Goal: Information Seeking & Learning: Learn about a topic

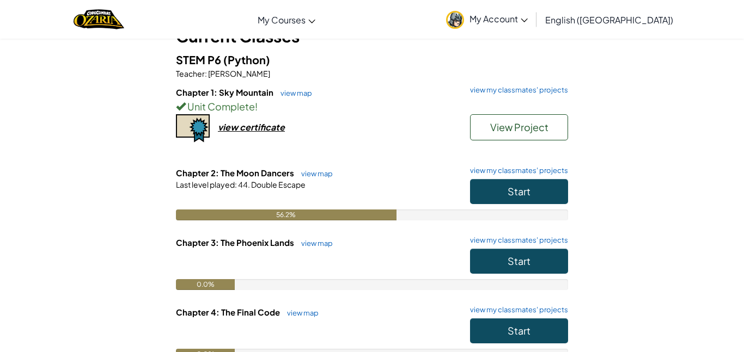
scroll to position [73, 0]
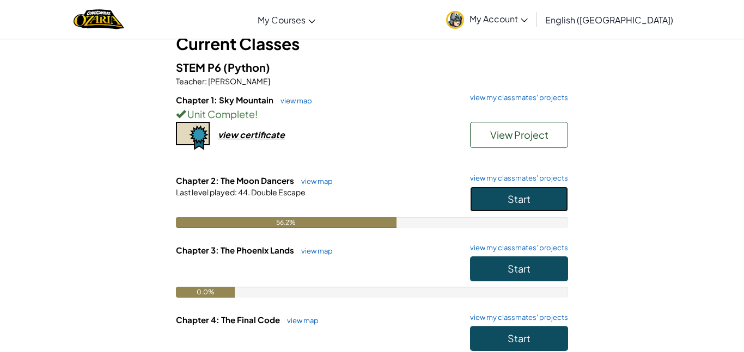
click at [502, 196] on button "Start" at bounding box center [519, 199] width 98 height 25
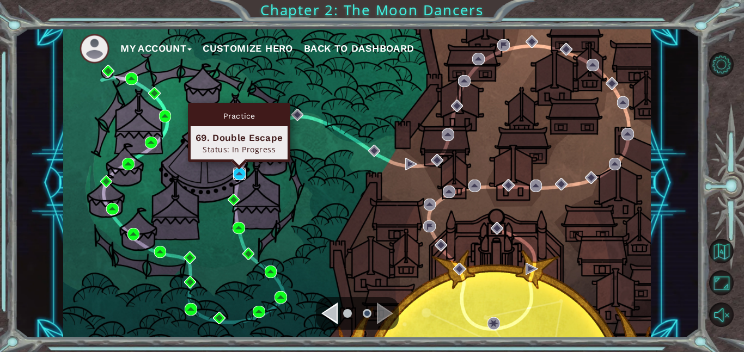
click at [237, 174] on img at bounding box center [239, 174] width 13 height 13
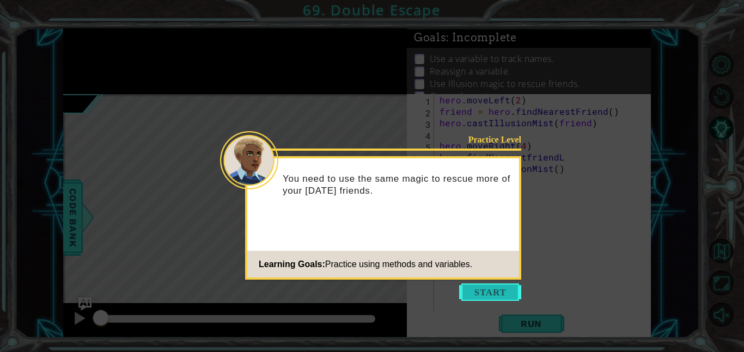
click at [500, 290] on button "Start" at bounding box center [490, 292] width 62 height 17
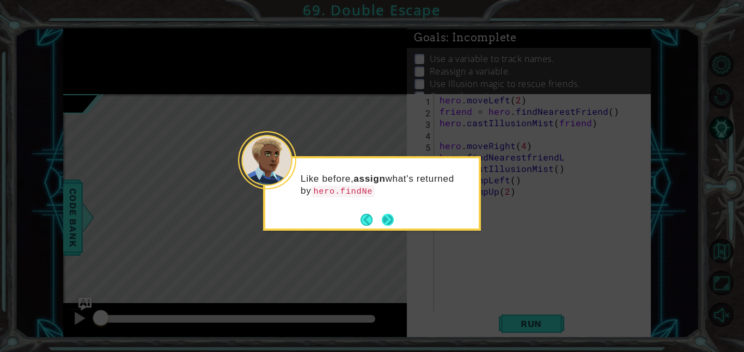
click at [391, 223] on button "Next" at bounding box center [388, 220] width 12 height 12
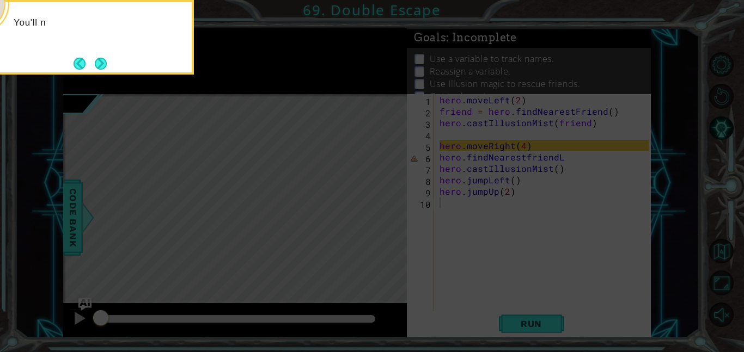
click at [391, 223] on icon at bounding box center [372, 52] width 744 height 599
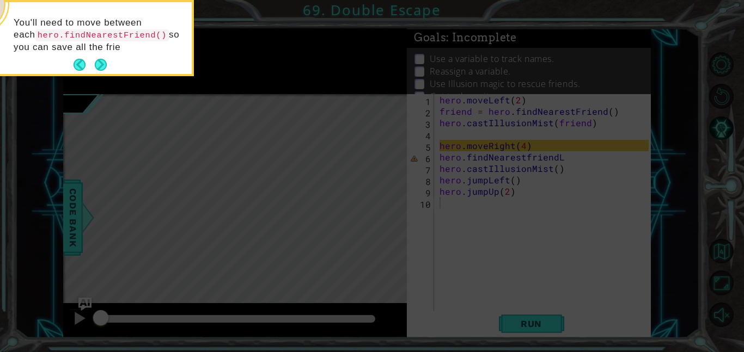
click at [102, 72] on footer at bounding box center [89, 65] width 33 height 16
click at [107, 65] on div "You'll need to move between each hero.findNearestFriend() so you can save all t…" at bounding box center [84, 41] width 213 height 68
click at [107, 65] on button "Next" at bounding box center [101, 65] width 12 height 12
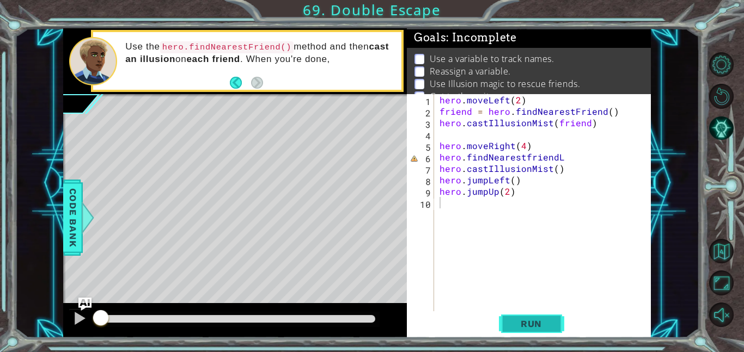
click at [532, 326] on span "Run" at bounding box center [531, 323] width 43 height 11
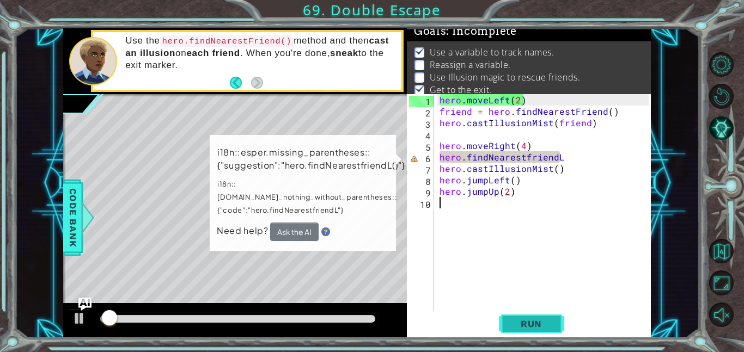
scroll to position [7, 0]
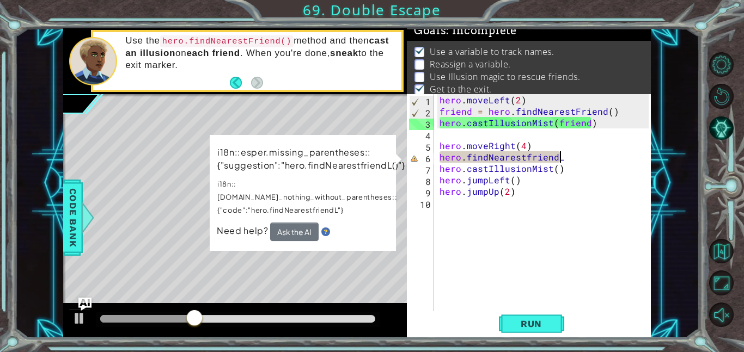
click at [571, 158] on div "hero . moveLeft ( 2 ) friend = hero . findNearestFriend ( ) hero . castIllusion…" at bounding box center [545, 214] width 217 height 240
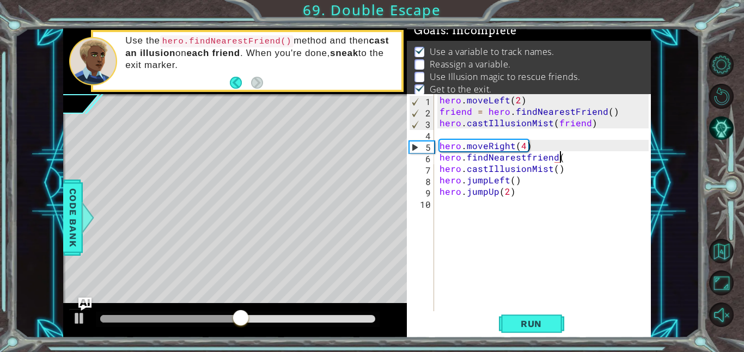
scroll to position [0, 7]
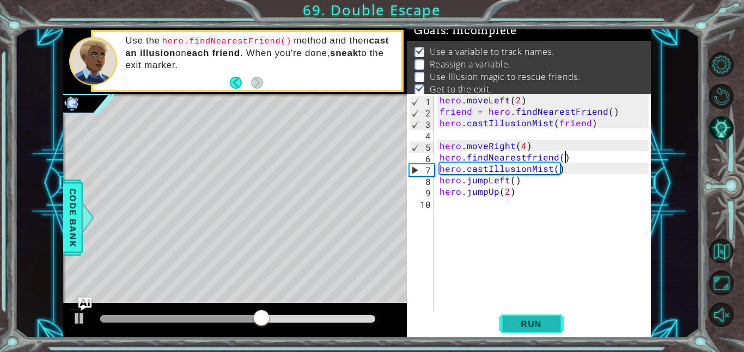
click at [537, 326] on span "Run" at bounding box center [531, 323] width 43 height 11
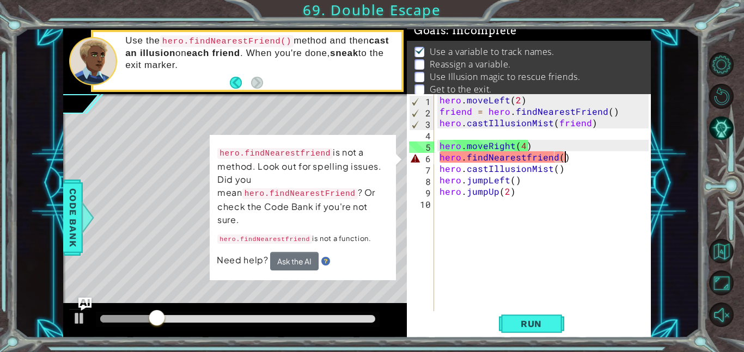
click at [571, 156] on div "hero . moveLeft ( 2 ) friend = hero . findNearestFriend ( ) hero . castIllusion…" at bounding box center [545, 214] width 217 height 240
click at [77, 322] on div at bounding box center [79, 318] width 14 height 14
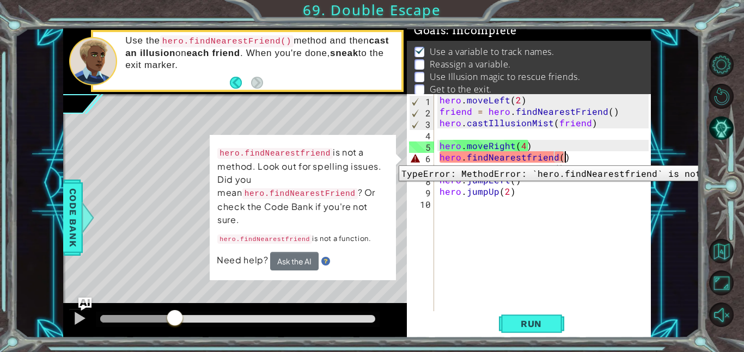
click at [415, 157] on div "6" at bounding box center [421, 158] width 25 height 11
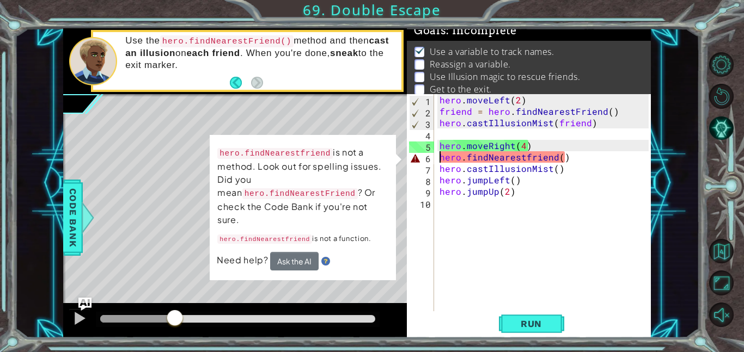
click at [572, 158] on div "hero . moveLeft ( 2 ) friend = hero . findNearestFriend ( ) hero . castIllusion…" at bounding box center [545, 214] width 217 height 240
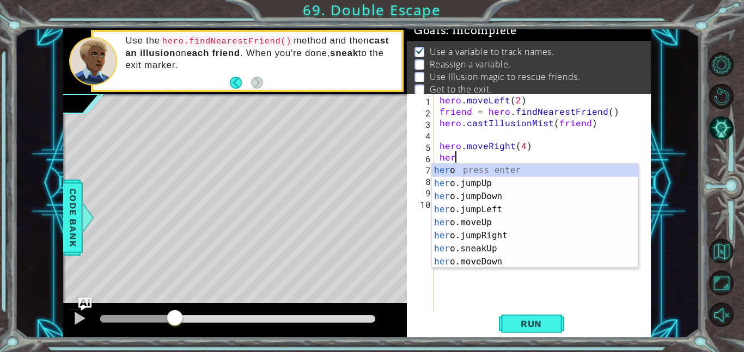
scroll to position [0, 0]
type textarea "h"
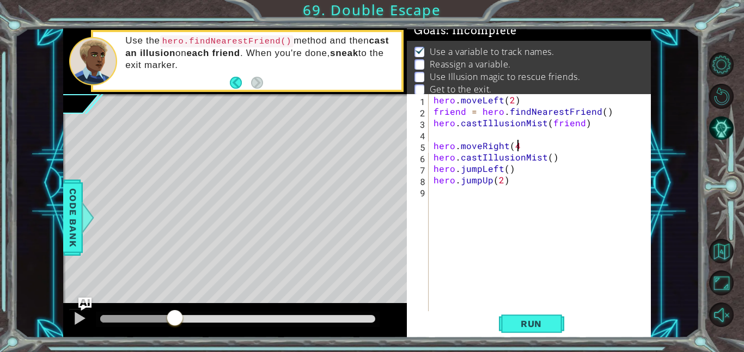
type textarea "hero.moveRight(4)"
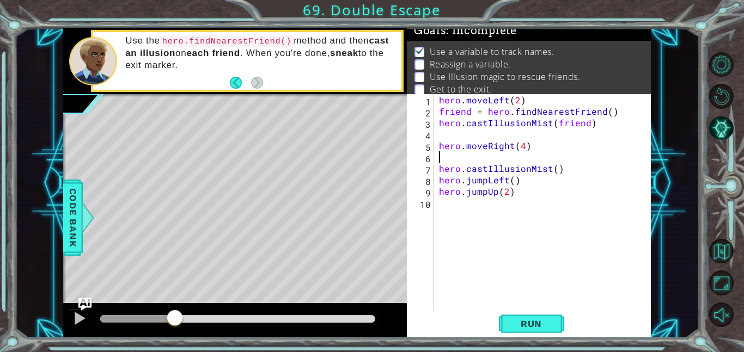
type textarea "he"
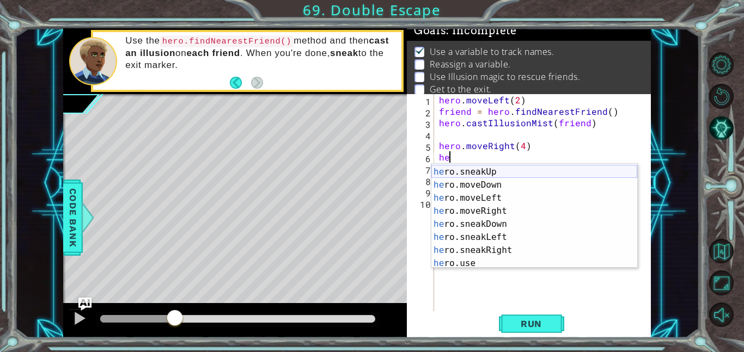
scroll to position [118, 0]
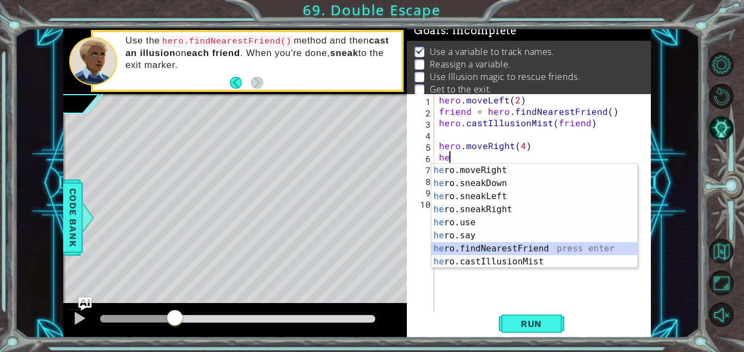
click at [487, 245] on div "he ro.moveRight press enter he ro.sneakDown press enter he ro.sneakLeft press e…" at bounding box center [534, 229] width 206 height 131
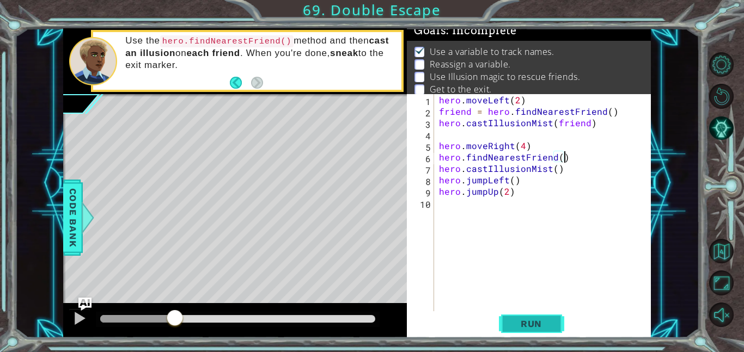
click at [549, 325] on span "Run" at bounding box center [531, 323] width 43 height 11
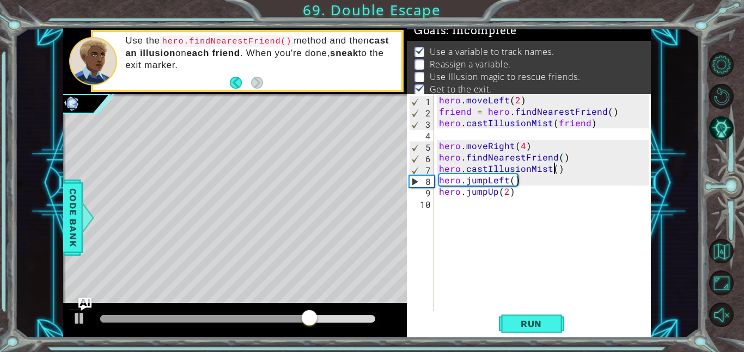
click at [551, 169] on div "hero . moveLeft ( 2 ) friend = hero . findNearestFriend ( ) hero . castIllusion…" at bounding box center [545, 214] width 217 height 240
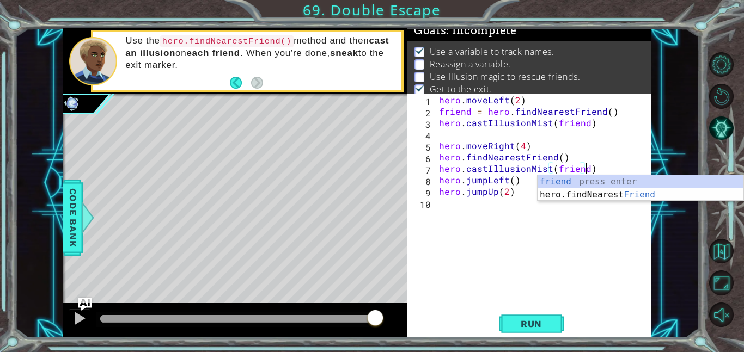
scroll to position [0, 9]
click at [513, 327] on span "Run" at bounding box center [531, 323] width 43 height 11
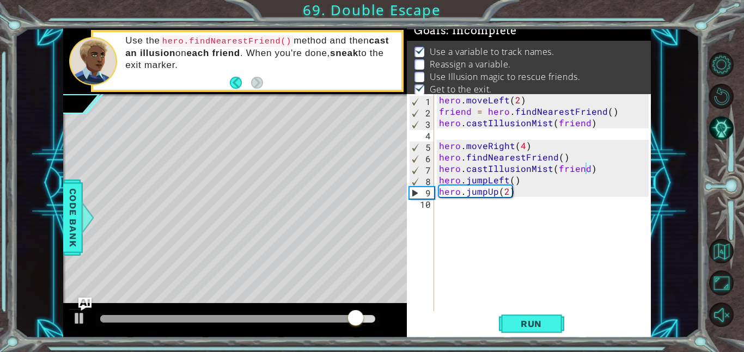
click at [248, 318] on div at bounding box center [238, 319] width 284 height 15
click at [248, 318] on div at bounding box center [229, 319] width 259 height 8
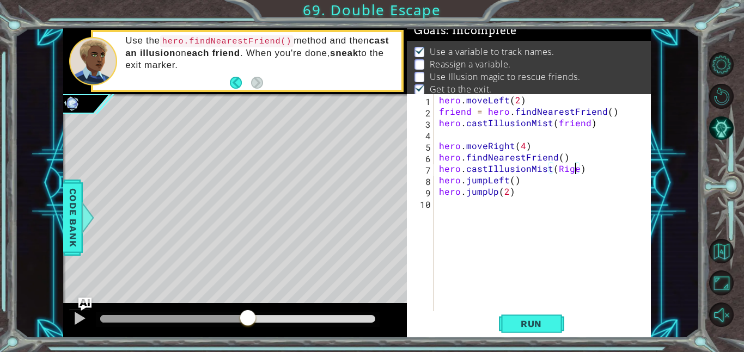
scroll to position [0, 8]
click at [539, 329] on span "Run" at bounding box center [531, 323] width 43 height 11
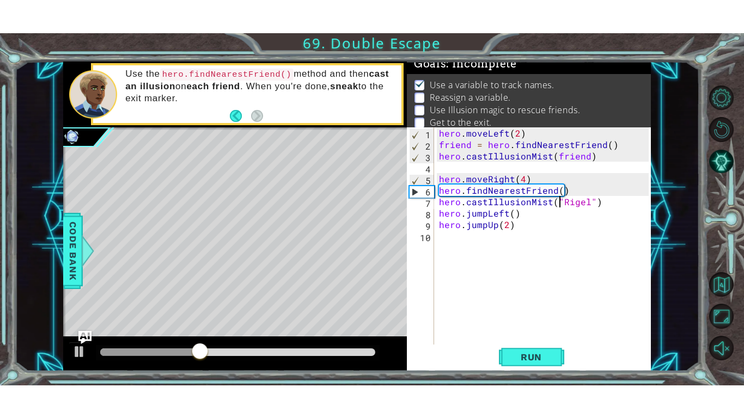
scroll to position [0, 2]
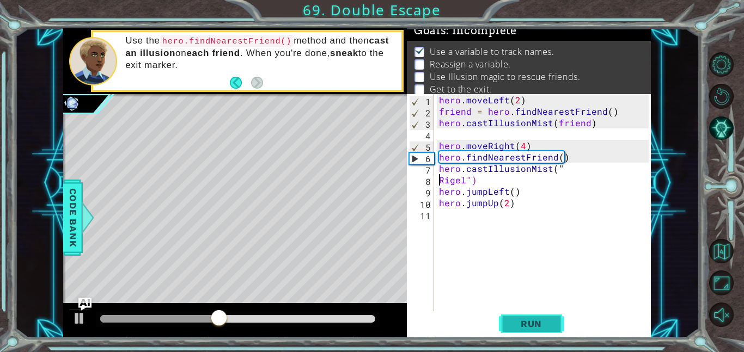
click at [532, 329] on button "Run" at bounding box center [531, 323] width 65 height 24
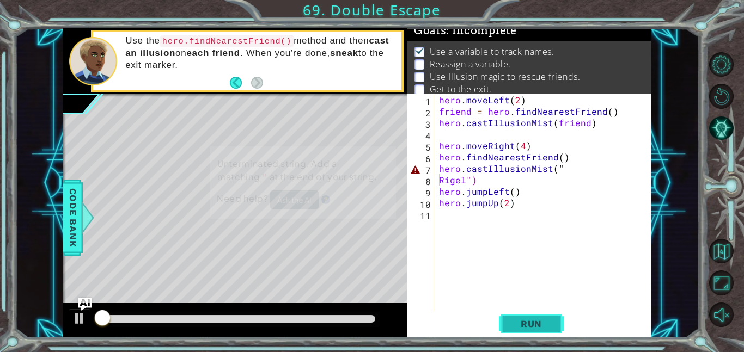
click at [532, 329] on button "Run" at bounding box center [531, 323] width 65 height 24
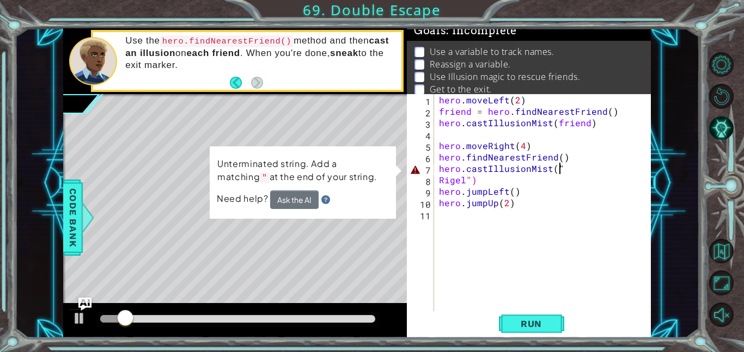
click at [562, 170] on div "hero . moveLeft ( 2 ) friend = hero . findNearestFriend ( ) hero . castIllusion…" at bounding box center [545, 214] width 217 height 240
click at [437, 181] on div "hero . moveLeft ( 2 ) friend = hero . findNearestFriend ( ) hero . castIllusion…" at bounding box center [545, 214] width 217 height 240
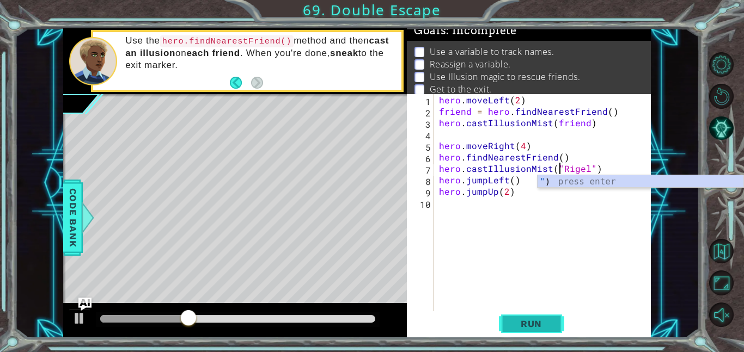
click at [554, 321] on button "Run" at bounding box center [531, 323] width 65 height 24
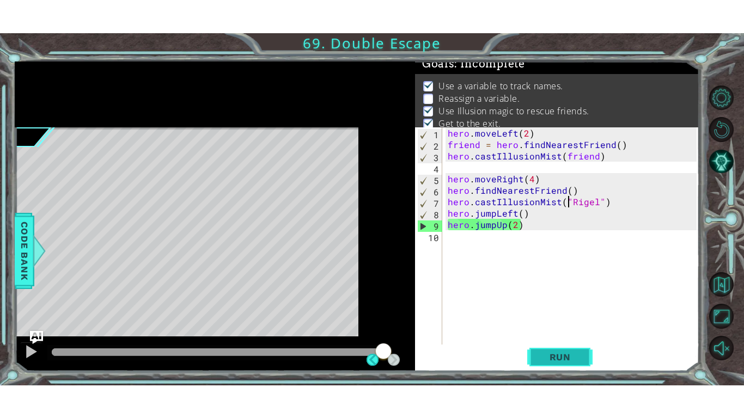
scroll to position [8, 0]
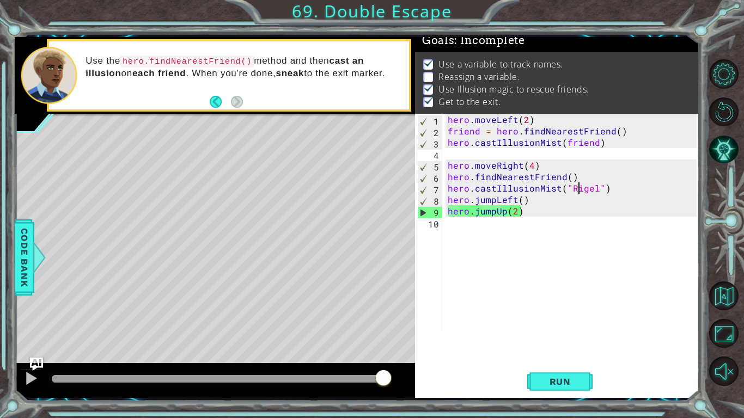
click at [566, 179] on div "hero . moveLeft ( 2 ) friend = hero . findNearestFriend ( ) hero . castIllusion…" at bounding box center [573, 234] width 256 height 240
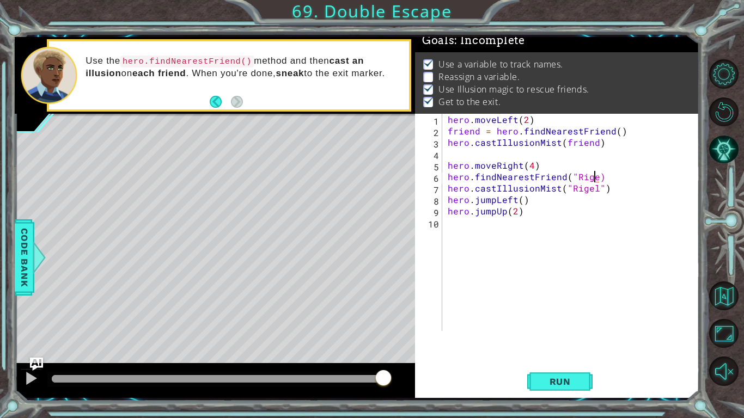
scroll to position [0, 9]
click at [565, 352] on span "Run" at bounding box center [559, 381] width 43 height 11
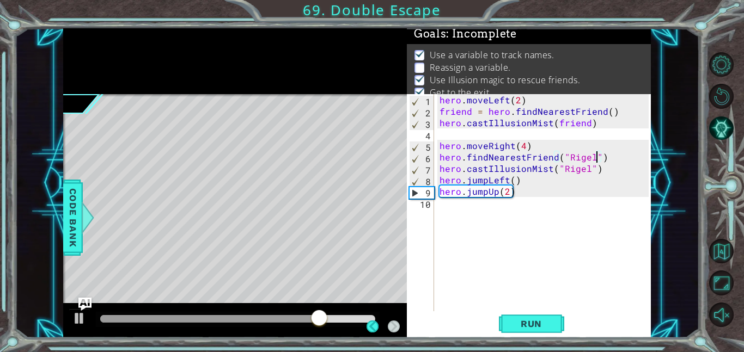
scroll to position [2, 0]
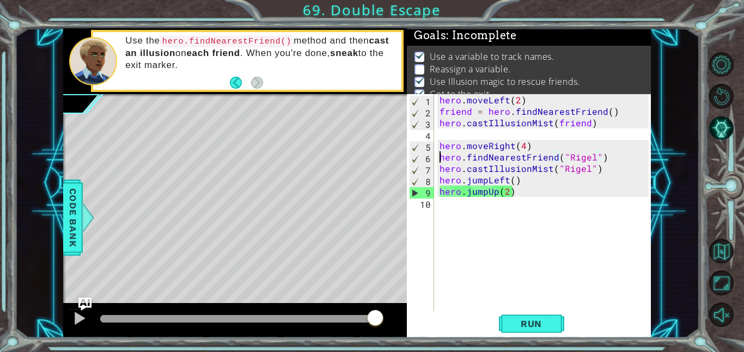
click at [438, 157] on div "hero . moveLeft ( 2 ) friend = hero . findNearestFriend ( ) hero . castIllusion…" at bounding box center [545, 214] width 217 height 240
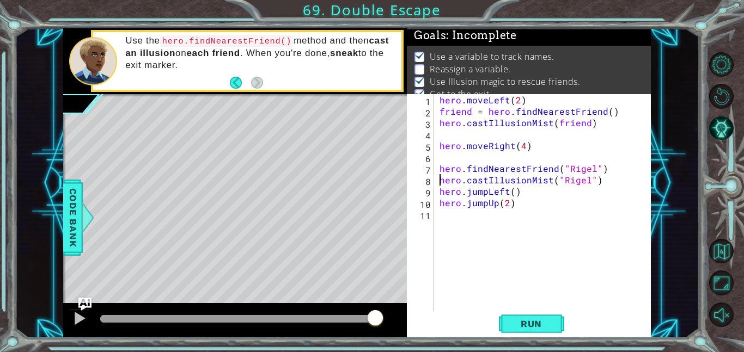
type textarea "hero.findNearestFriend("Rigel")"
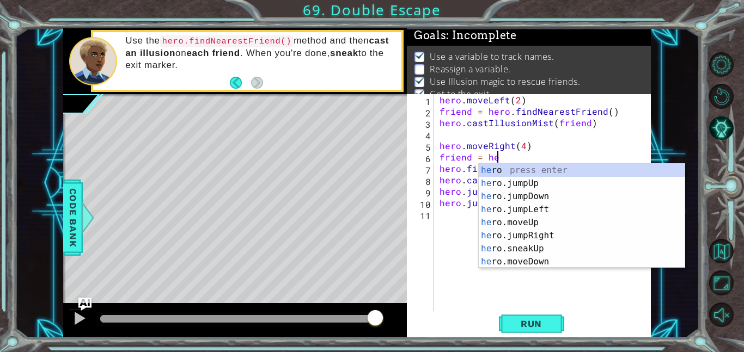
scroll to position [0, 3]
type textarea "friend = hero"
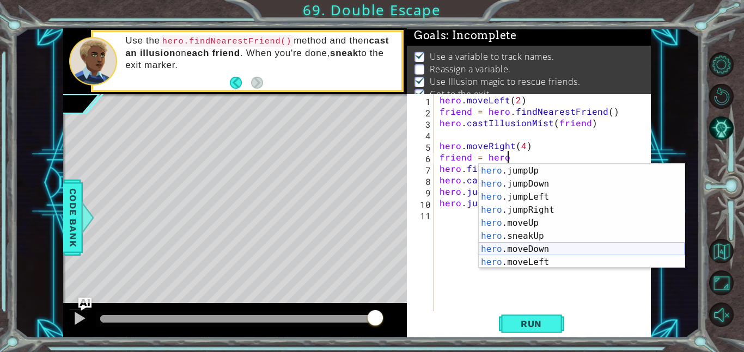
scroll to position [118, 0]
click at [564, 249] on div "hero .moveRight press enter hero .sneakDown press enter hero .sneakLeft press e…" at bounding box center [582, 229] width 206 height 131
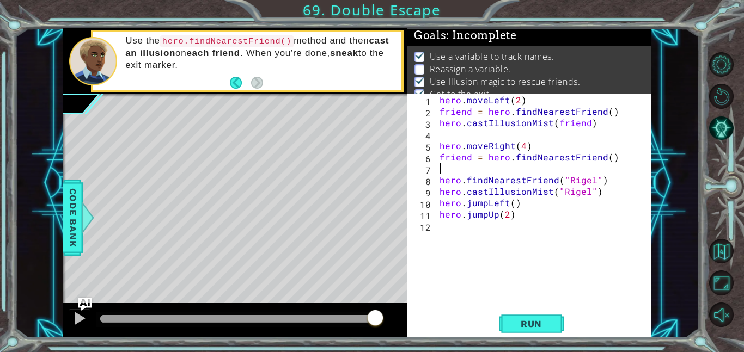
scroll to position [0, 0]
click at [522, 324] on span "Run" at bounding box center [531, 323] width 43 height 11
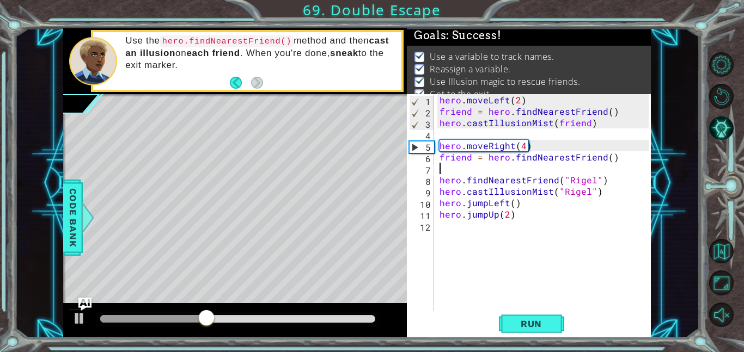
click at [460, 224] on div "hero . moveLeft ( 2 ) friend = hero . findNearestFriend ( ) hero . castIllusion…" at bounding box center [545, 214] width 217 height 240
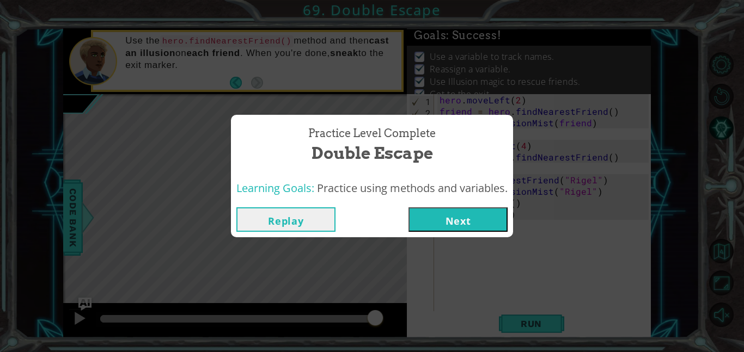
click at [459, 227] on button "Next" at bounding box center [457, 219] width 99 height 24
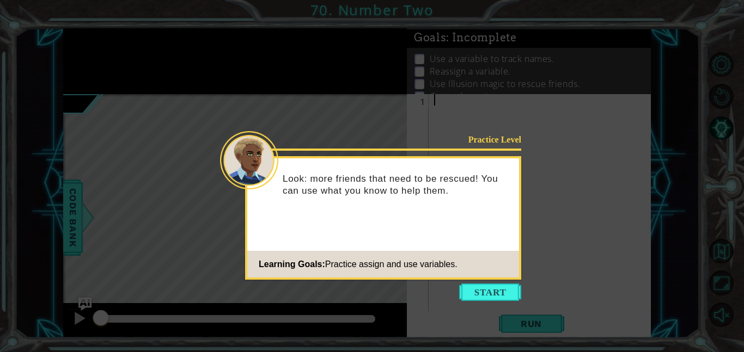
click at [575, 348] on icon at bounding box center [372, 176] width 744 height 352
click at [498, 295] on button "Start" at bounding box center [490, 292] width 62 height 17
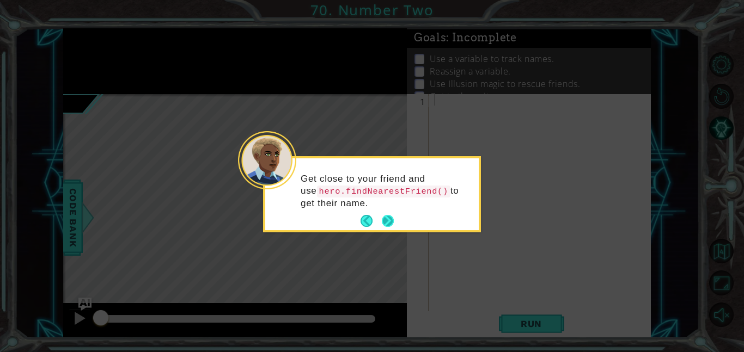
click at [384, 218] on button "Next" at bounding box center [388, 221] width 12 height 12
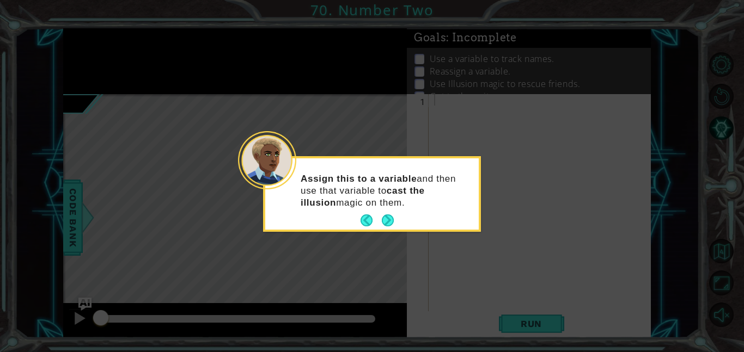
click at [384, 218] on button "Next" at bounding box center [388, 220] width 12 height 12
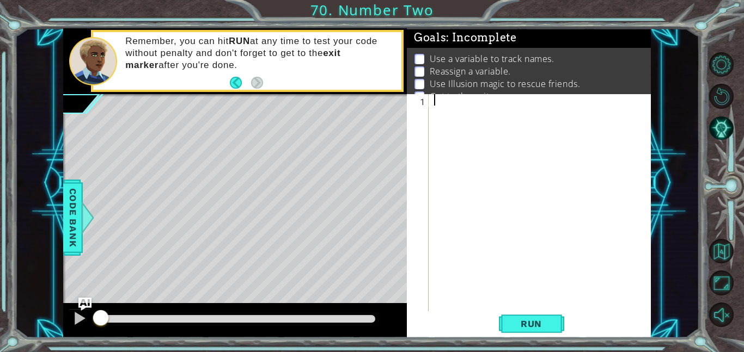
type textarea "h"
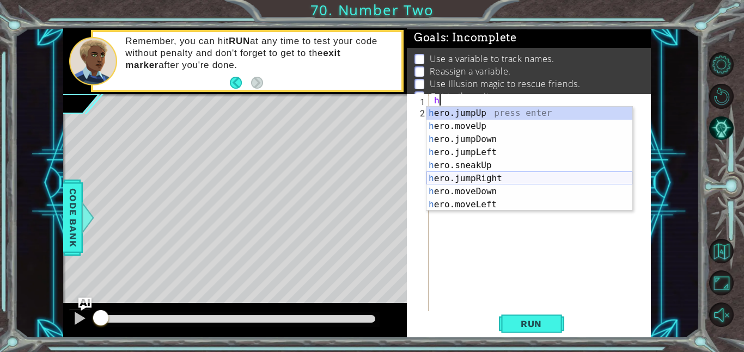
click at [483, 177] on div "h ero.jumpUp press enter h ero.moveUp press enter h ero.jumpDown press enter h …" at bounding box center [529, 172] width 206 height 131
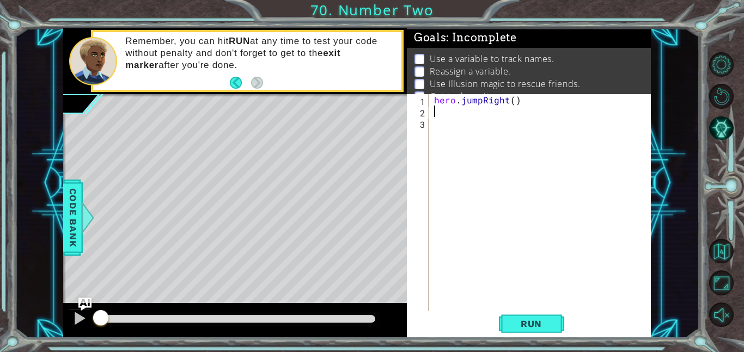
type textarea "h"
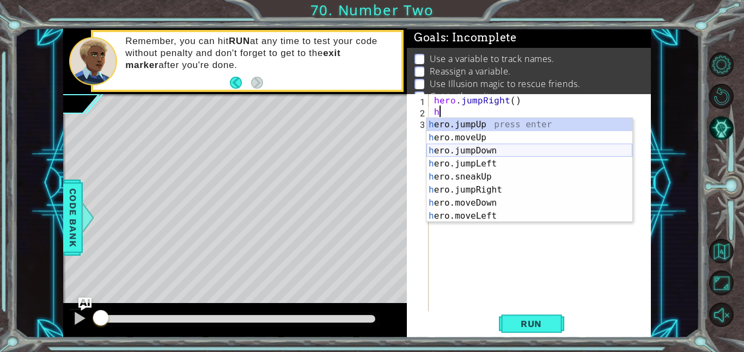
scroll to position [105, 0]
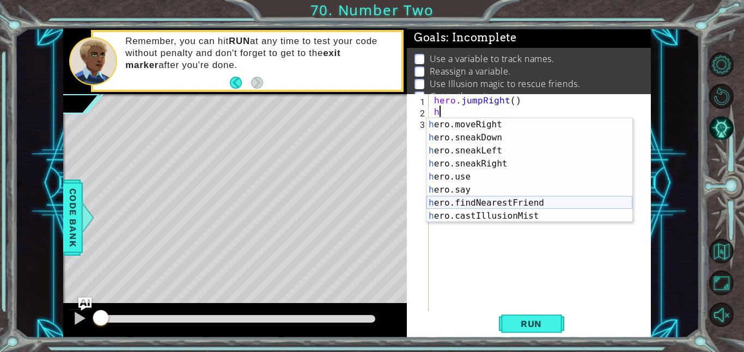
click at [531, 202] on div "h ero.moveRight press enter h ero.sneakDown press enter h ero.sneakLeft press e…" at bounding box center [529, 183] width 206 height 131
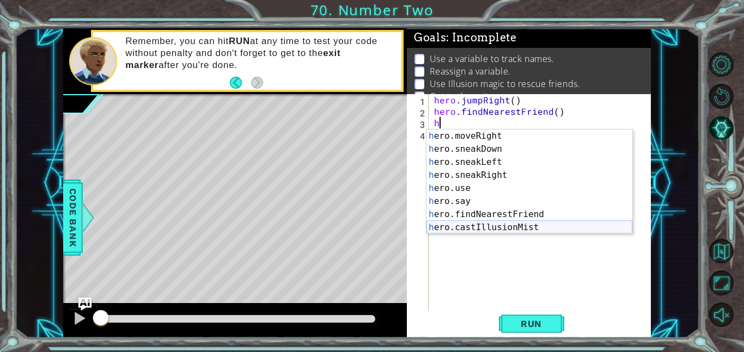
click at [505, 226] on div "h ero.moveRight press enter h ero.sneakDown press enter h ero.sneakLeft press e…" at bounding box center [529, 195] width 206 height 131
type textarea "hero.castIllusionMist(friend)"
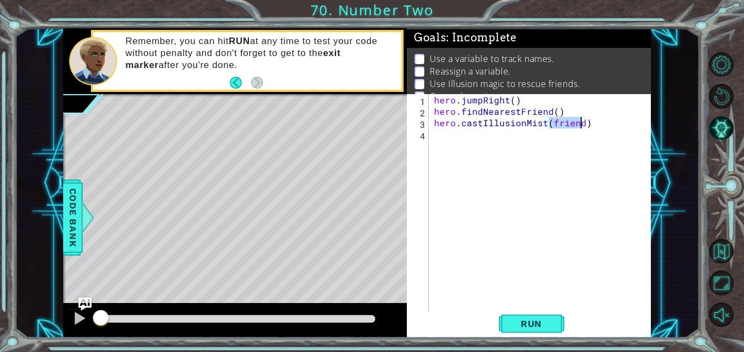
click at [507, 223] on div "hero . jumpRight ( ) hero . findNearestFriend ( ) hero . castIllusionMist ( fri…" at bounding box center [543, 214] width 222 height 240
type textarea "h"
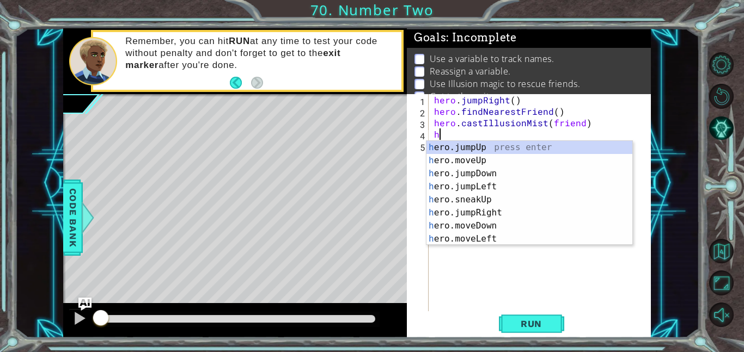
scroll to position [0, 0]
click at [489, 214] on div "h ero.jumpUp press enter h ero.moveUp press enter h ero.jumpDown press enter h …" at bounding box center [529, 206] width 206 height 131
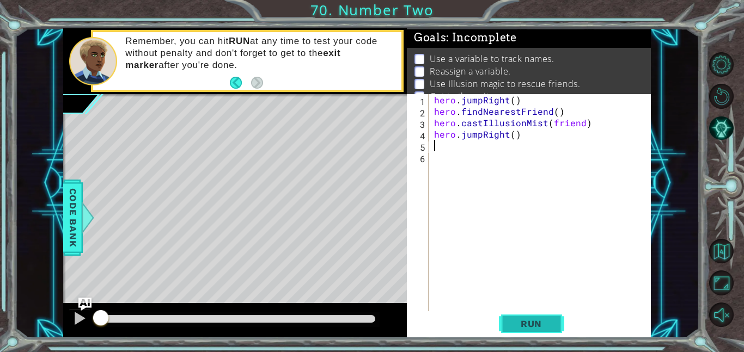
click at [524, 326] on span "Run" at bounding box center [531, 323] width 43 height 11
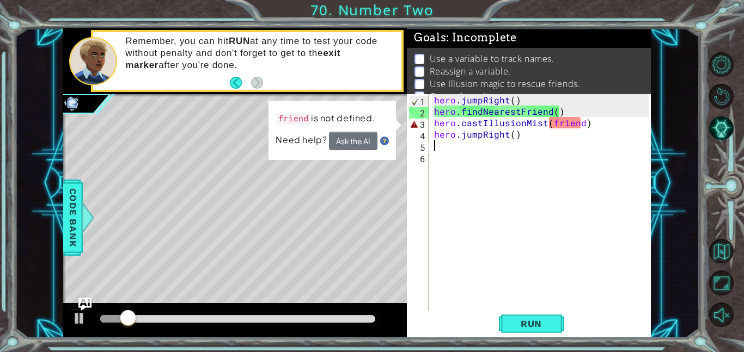
click at [579, 124] on div "hero . jumpRight ( ) hero . findNearestFriend ( ) hero . castIllusionMist ( fri…" at bounding box center [543, 214] width 222 height 240
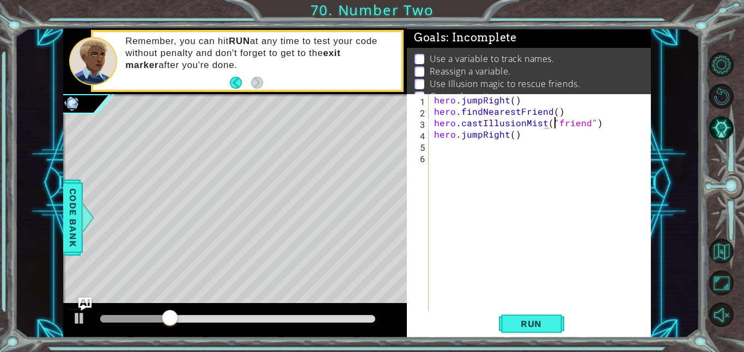
scroll to position [0, 7]
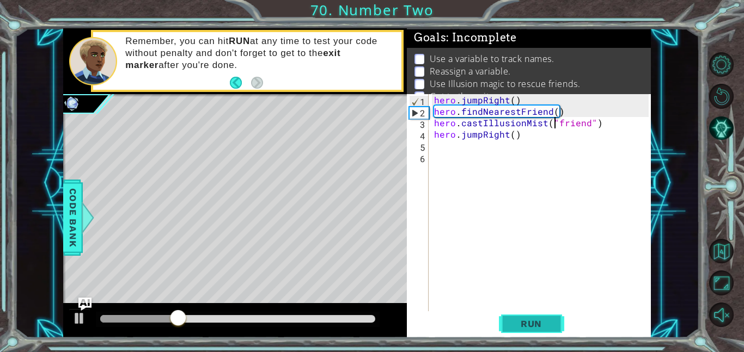
click at [556, 321] on button "Run" at bounding box center [531, 323] width 65 height 24
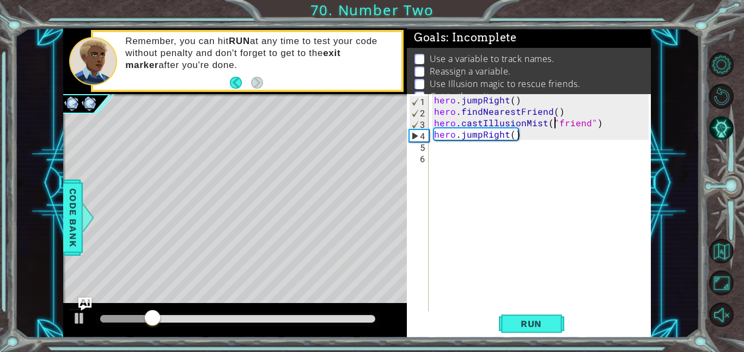
click at [582, 125] on div "hero . jumpRight ( ) hero . findNearestFriend ( ) hero . castIllusionMist ( "fr…" at bounding box center [543, 214] width 222 height 240
click at [582, 121] on div "hero . jumpRight ( ) hero . findNearestFriend ( ) hero . castIllusionMist ( "fr…" at bounding box center [543, 214] width 222 height 240
click at [586, 122] on div "hero . jumpRight ( ) hero . findNearestFriend ( ) hero . castIllusionMist ( "fr…" at bounding box center [543, 214] width 222 height 240
click at [597, 123] on div "hero . jumpRight ( ) hero . findNearestFriend ( ) hero . castIllusionMist ( "fr…" at bounding box center [543, 214] width 222 height 240
click at [588, 122] on div "hero . jumpRight ( ) hero . findNearestFriend ( ) hero . castIllusionMist ( "fr…" at bounding box center [543, 214] width 222 height 240
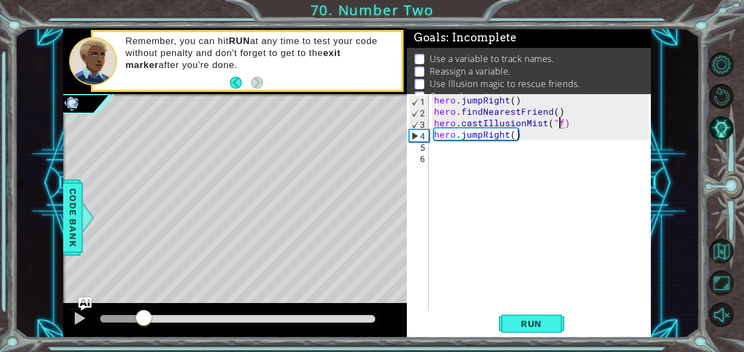
drag, startPoint x: 220, startPoint y: 325, endPoint x: 144, endPoint y: 311, distance: 77.4
click at [144, 311] on div at bounding box center [144, 319] width 20 height 20
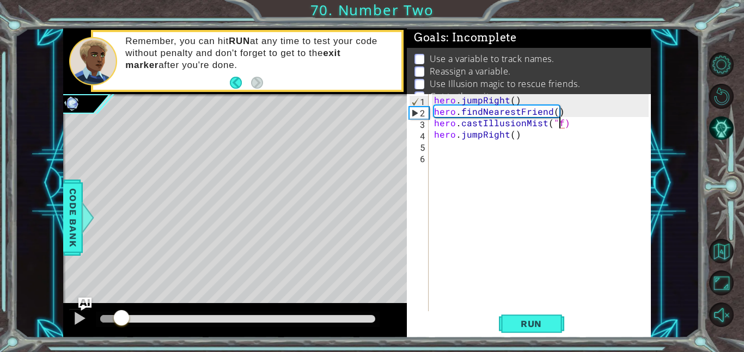
drag, startPoint x: 144, startPoint y: 320, endPoint x: 121, endPoint y: 318, distance: 22.4
click at [121, 318] on div at bounding box center [122, 319] width 20 height 20
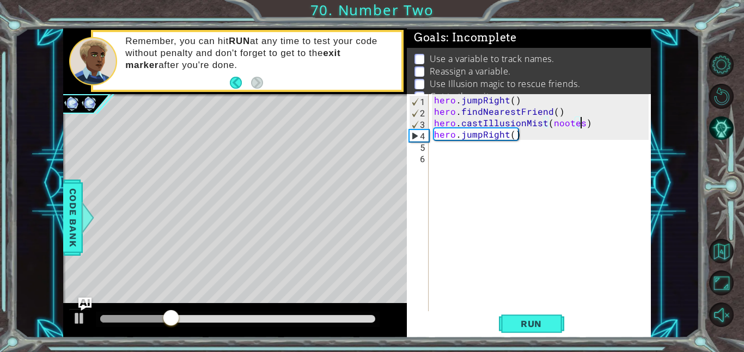
scroll to position [0, 9]
click at [555, 125] on div "hero . jumpRight ( ) hero . findNearestFriend ( ) hero . castIllusionMist ( noo…" at bounding box center [543, 214] width 222 height 240
click at [138, 325] on div at bounding box center [238, 319] width 284 height 15
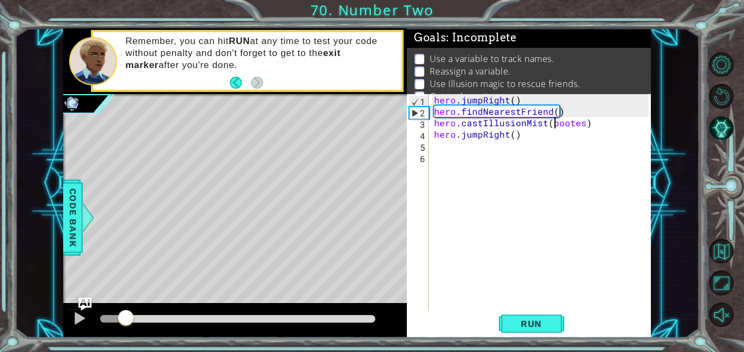
drag, startPoint x: 146, startPoint y: 318, endPoint x: 126, endPoint y: 319, distance: 20.2
click at [126, 319] on div at bounding box center [113, 319] width 26 height 8
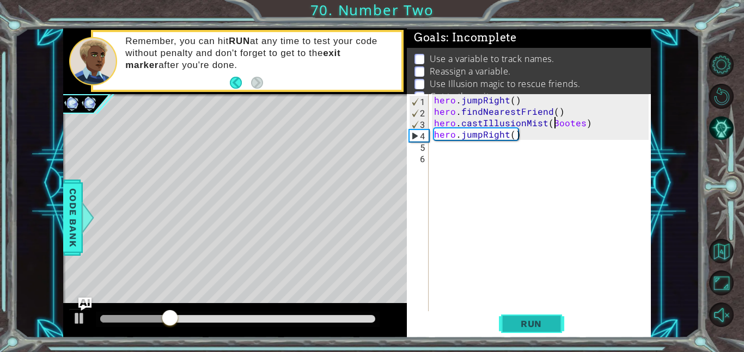
click at [519, 326] on span "Run" at bounding box center [531, 323] width 43 height 11
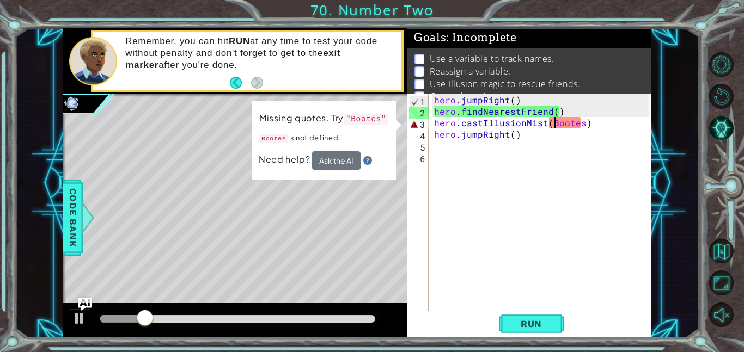
click at [576, 122] on div "hero . jumpRight ( ) hero . findNearestFriend ( ) hero . castIllusionMist ( Boo…" at bounding box center [543, 214] width 222 height 240
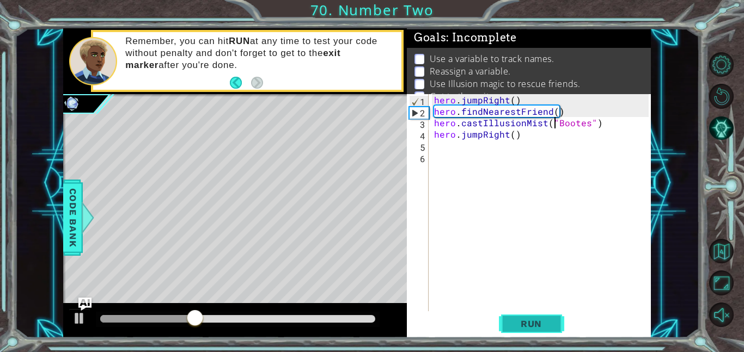
type textarea "hero.castIllusionMist("Bootes")"
click at [547, 319] on span "Run" at bounding box center [531, 323] width 43 height 11
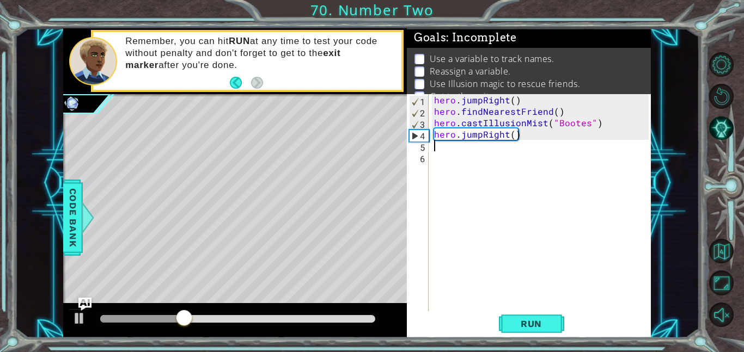
click at [434, 149] on div "hero . jumpRight ( ) hero . findNearestFriend ( ) hero . castIllusionMist ( "Bo…" at bounding box center [543, 214] width 222 height 240
click at [432, 162] on div "hero . jumpRight ( ) hero . findNearestFriend ( ) hero . castIllusionMist ( "Bo…" at bounding box center [543, 214] width 222 height 240
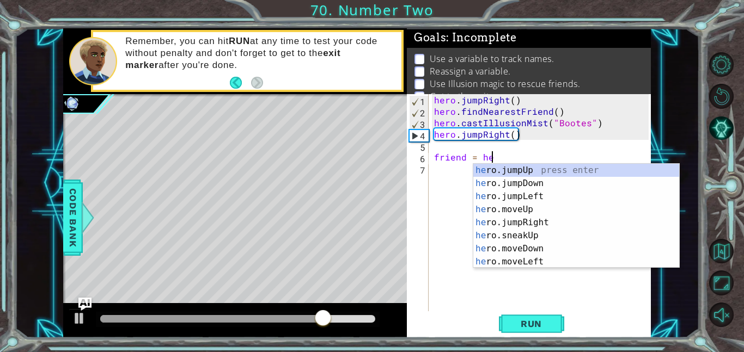
scroll to position [0, 3]
type textarea "friend = hero."
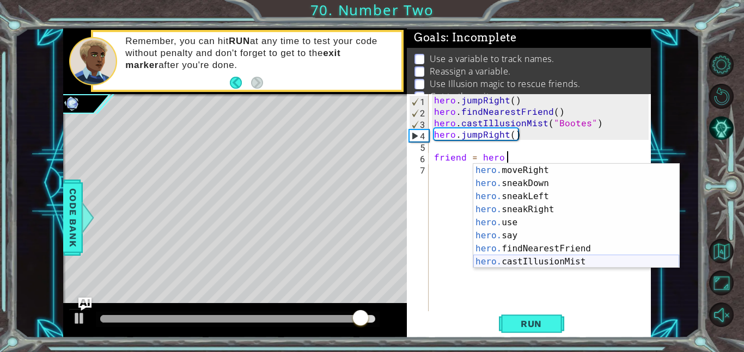
scroll to position [105, 0]
click at [527, 246] on div "hero. moveRight press enter hero. sneakDown press enter hero. sneakLeft press e…" at bounding box center [576, 229] width 206 height 131
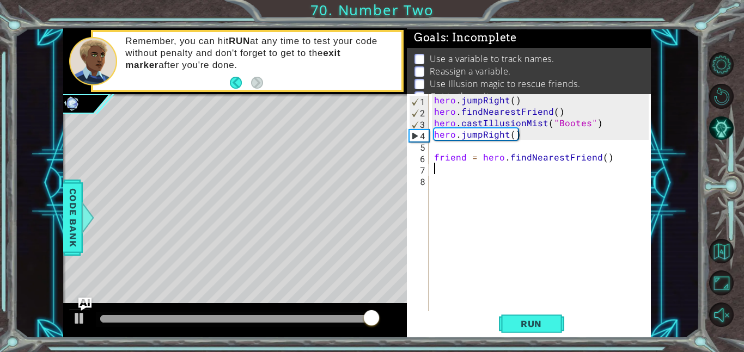
scroll to position [0, 0]
click at [430, 182] on div "1 2 3 4 5 6 7 8 hero . jumpRight ( ) hero . findNearestFriend ( ) hero . castIl…" at bounding box center [528, 202] width 242 height 217
click at [431, 183] on div "1 2 3 4 5 6 7 8 hero . jumpRight ( ) hero . findNearestFriend ( ) hero . castIl…" at bounding box center [528, 202] width 242 height 217
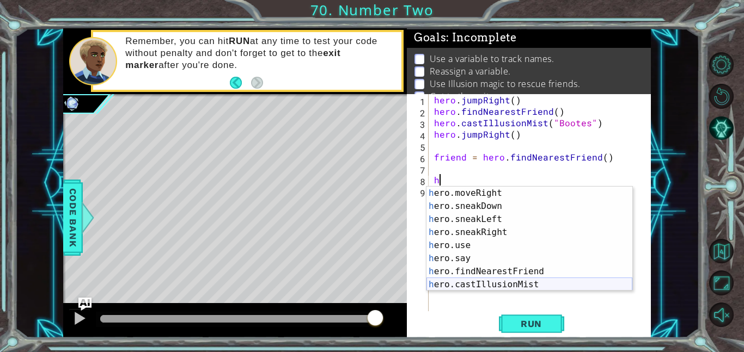
scroll to position [105, 0]
click at [509, 284] on div "h ero.moveRight press enter h ero.sneakDown press enter h ero.sneakLeft press e…" at bounding box center [529, 252] width 206 height 131
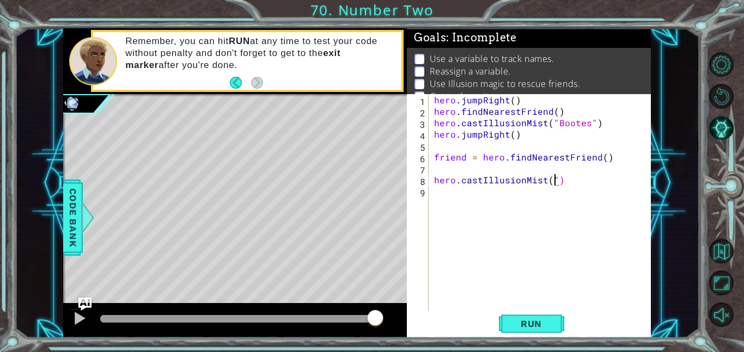
scroll to position [0, 7]
click at [533, 327] on span "Run" at bounding box center [531, 323] width 43 height 11
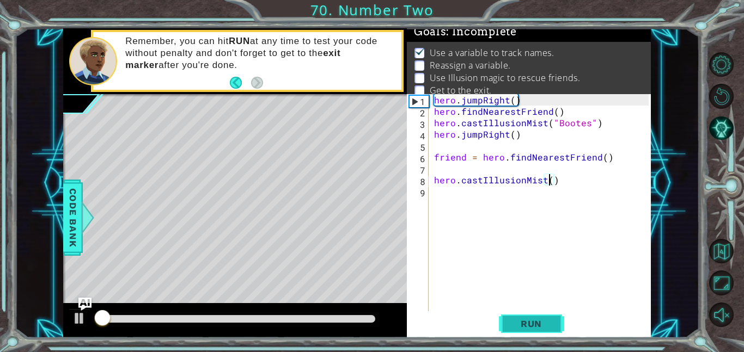
scroll to position [7, 0]
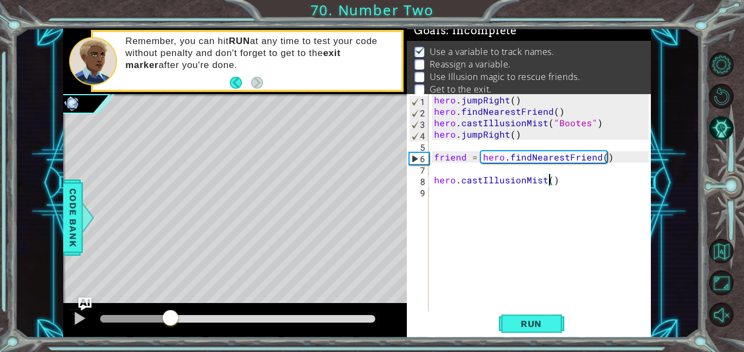
drag, startPoint x: 204, startPoint y: 322, endPoint x: 170, endPoint y: 316, distance: 34.7
click at [170, 316] on div at bounding box center [171, 319] width 20 height 20
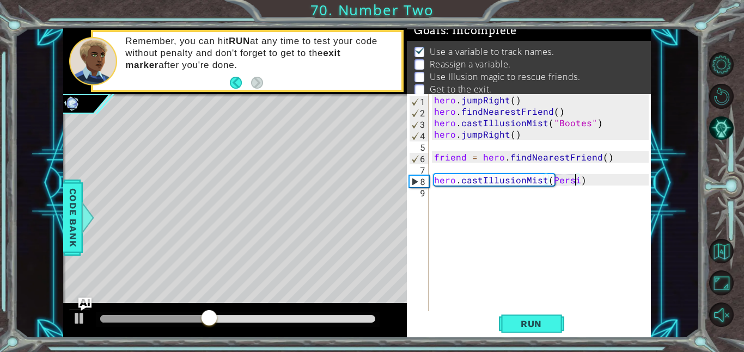
scroll to position [0, 9]
click at [212, 323] on div at bounding box center [238, 319] width 284 height 15
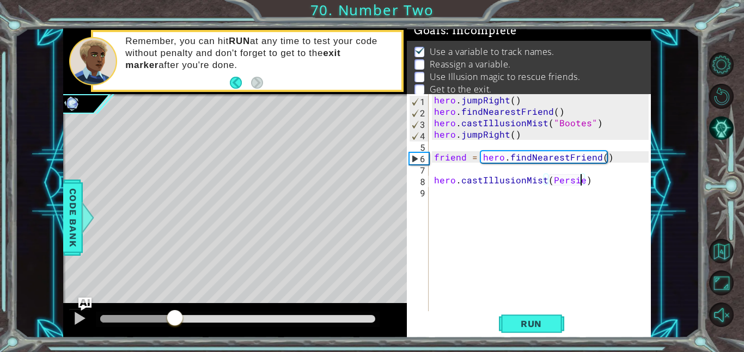
drag, startPoint x: 219, startPoint y: 319, endPoint x: 173, endPoint y: 314, distance: 46.5
click at [173, 314] on div at bounding box center [175, 319] width 20 height 20
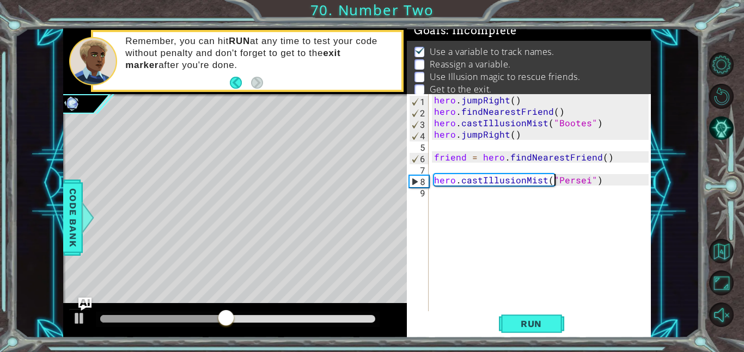
scroll to position [0, 7]
type textarea "hero.castIllusionMist("Persei")"
click at [525, 316] on button "Run" at bounding box center [531, 323] width 65 height 24
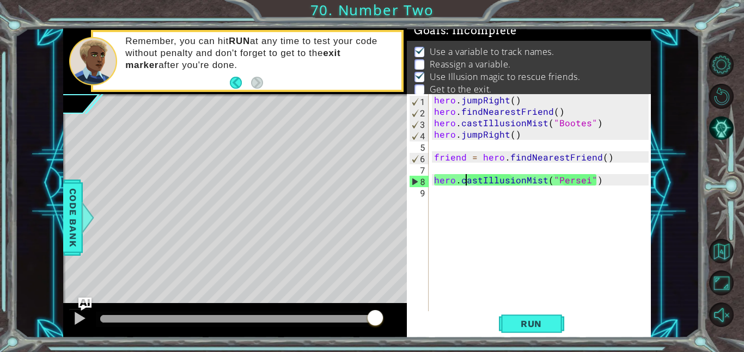
click at [463, 183] on div "hero . jumpRight ( ) hero . findNearestFriend ( ) hero . castIllusionMist ( "Bo…" at bounding box center [543, 214] width 222 height 240
click at [432, 198] on div "hero . jumpRight ( ) hero . findNearestFriend ( ) hero . castIllusionMist ( "Bo…" at bounding box center [543, 214] width 222 height 240
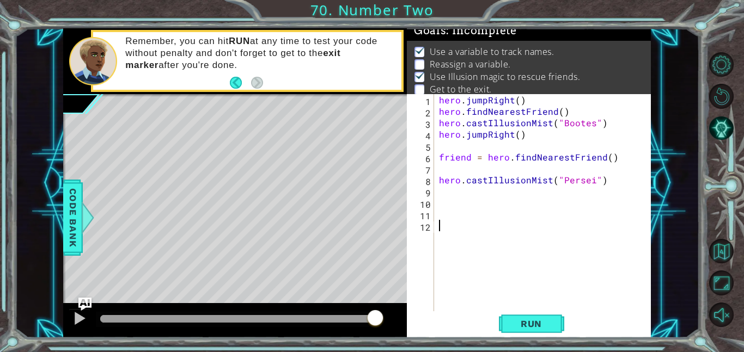
type textarea "h"
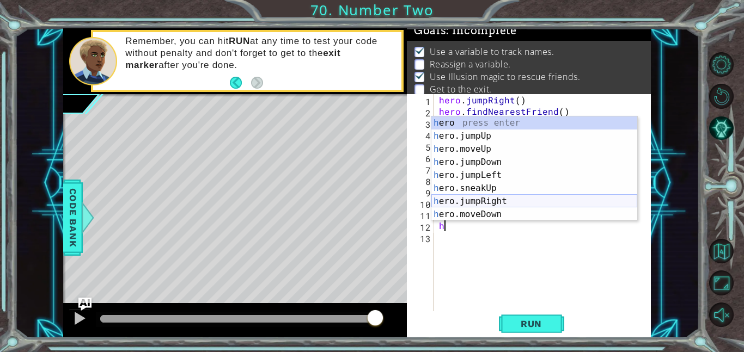
click at [471, 199] on div "h ero press enter h ero.jumpUp press enter h ero.moveUp press enter h ero.jumpD…" at bounding box center [534, 181] width 206 height 131
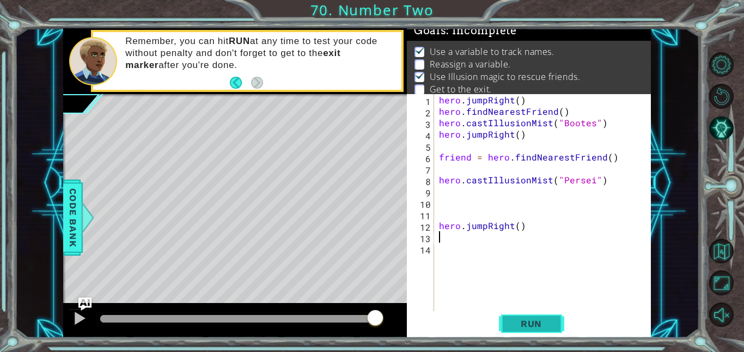
click at [530, 326] on span "Run" at bounding box center [531, 323] width 43 height 11
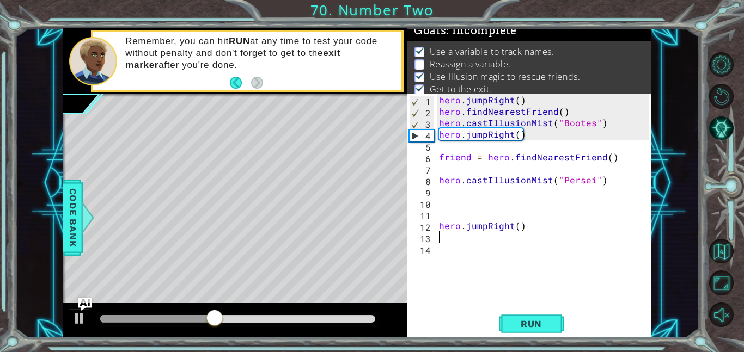
click at [588, 182] on div "hero . jumpRight ( ) hero . findNearestFriend ( ) hero . castIllusionMist ( "Bo…" at bounding box center [545, 214] width 217 height 240
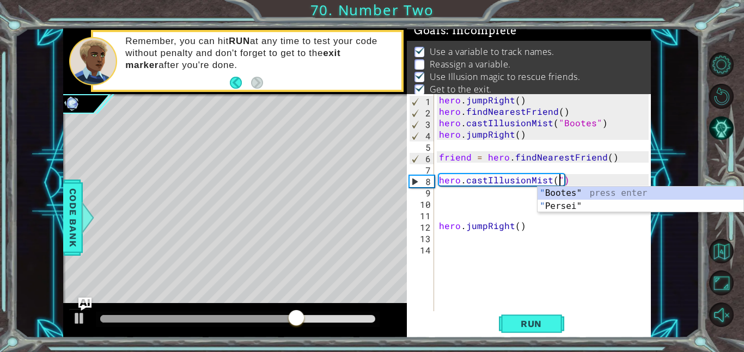
type textarea "hero.castIllusionMist("Bootes")"
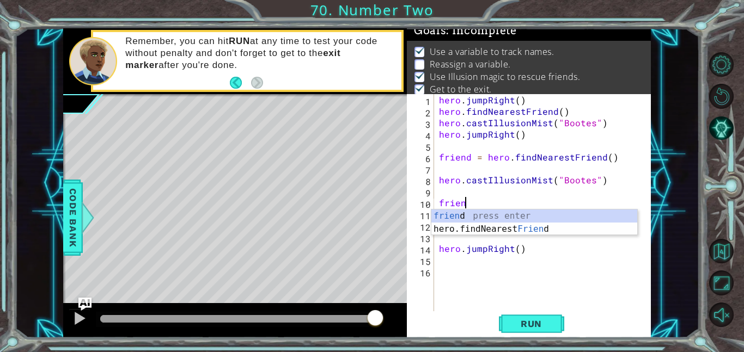
scroll to position [0, 1]
type textarea "friend"
click at [540, 285] on div "hero . jumpRight ( ) hero . findNearestFriend ( ) hero . castIllusionMist ( "Bo…" at bounding box center [545, 214] width 217 height 240
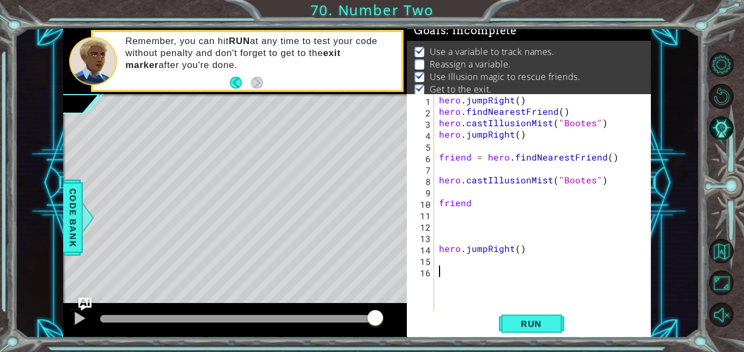
scroll to position [0, 0]
click at [470, 204] on div "hero . jumpRight ( ) hero . findNearestFriend ( ) hero . castIllusionMist ( "Bo…" at bounding box center [545, 214] width 217 height 240
type textarea "f"
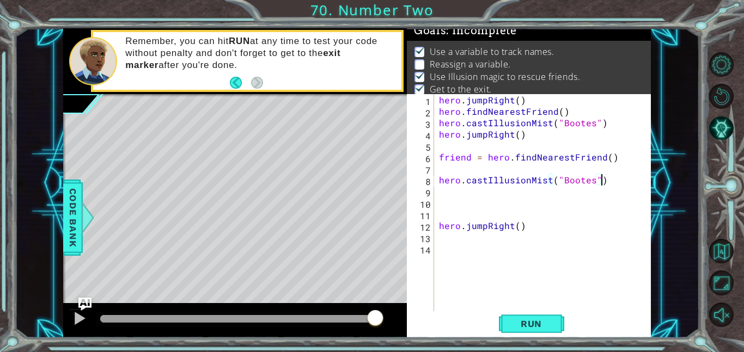
type textarea "hero.castIllusionMist(")"
click at [416, 217] on div "11" at bounding box center [421, 215] width 25 height 11
